Goal: Task Accomplishment & Management: Use online tool/utility

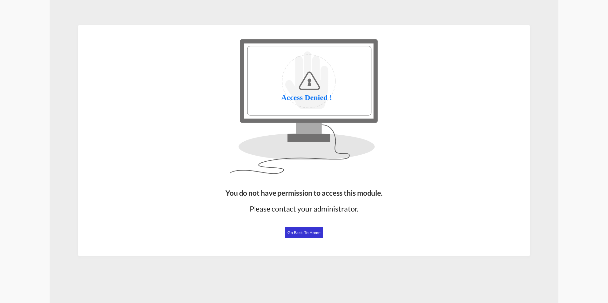
click at [312, 231] on span "Go Back to Home" at bounding box center [303, 232] width 33 height 5
